Goal: Navigation & Orientation: Find specific page/section

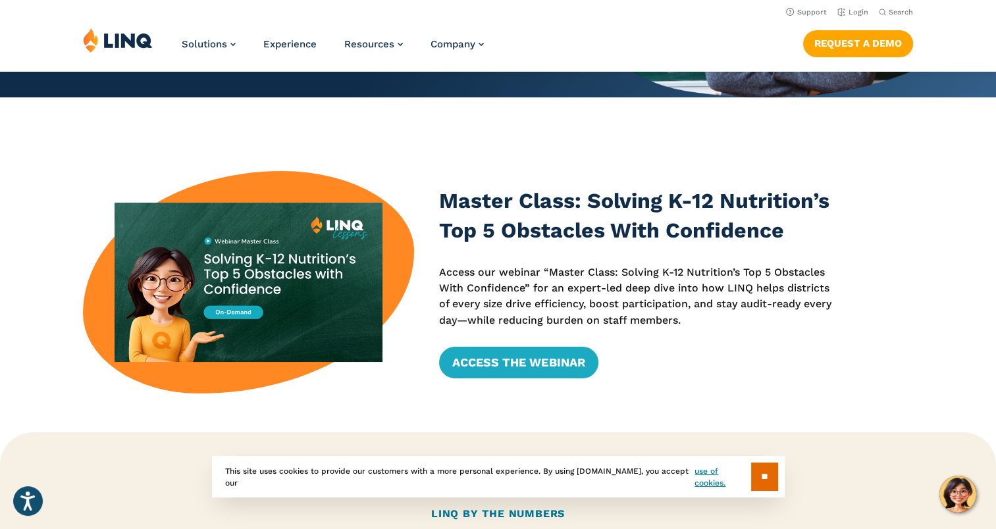
scroll to position [320, 0]
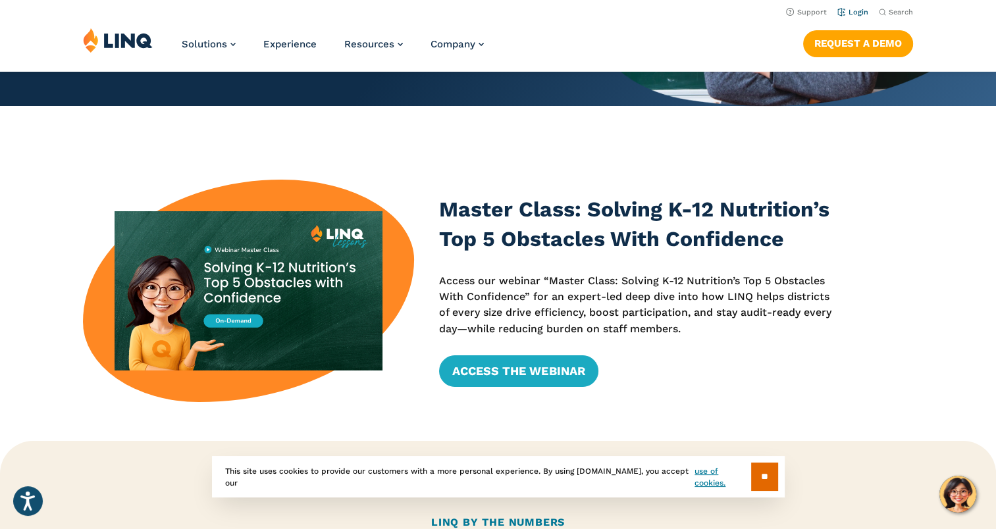
click at [856, 15] on link "Login" at bounding box center [853, 12] width 31 height 9
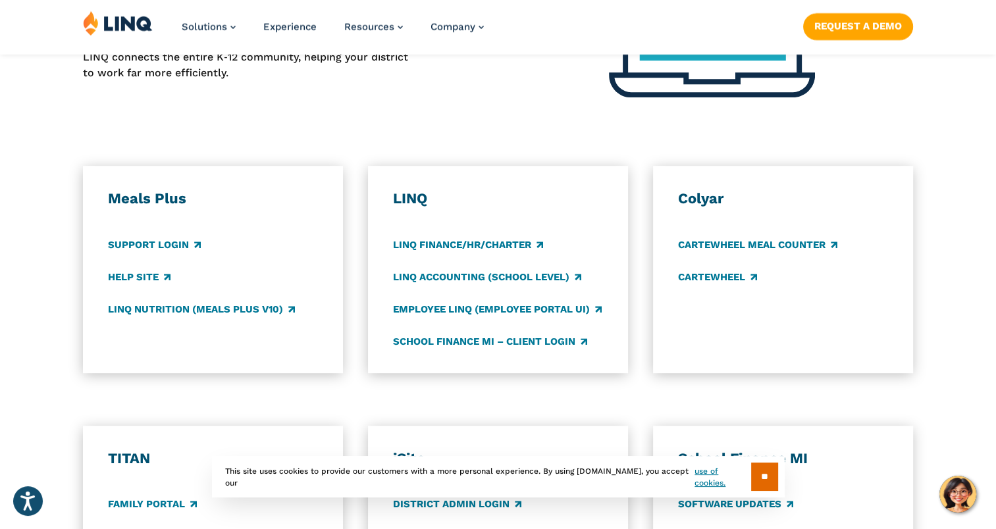
scroll to position [626, 0]
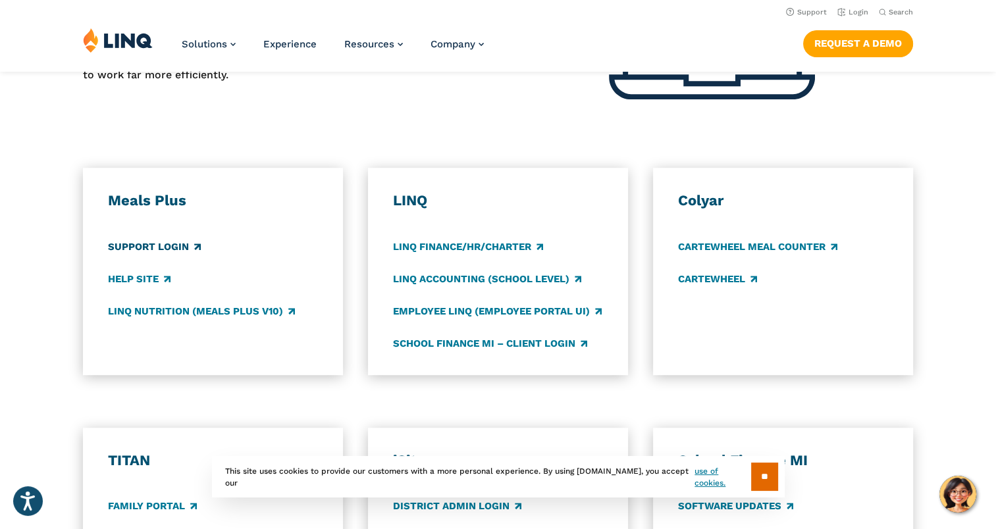
click at [136, 254] on link "Support Login" at bounding box center [154, 247] width 93 height 14
